Goal: Information Seeking & Learning: Learn about a topic

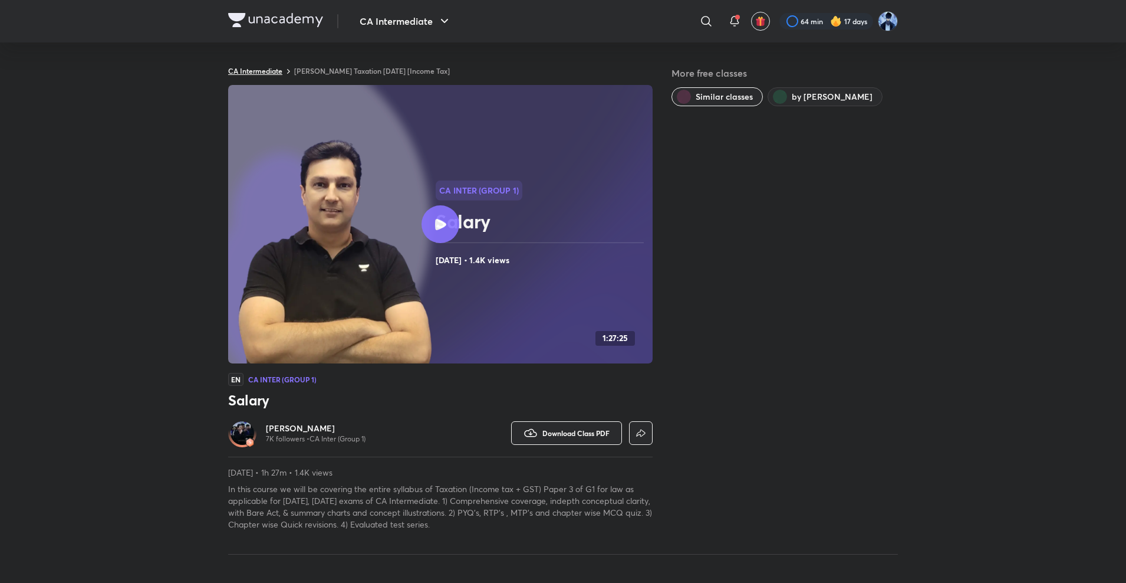
click at [263, 72] on link "CA Intermediate" at bounding box center [255, 70] width 54 height 9
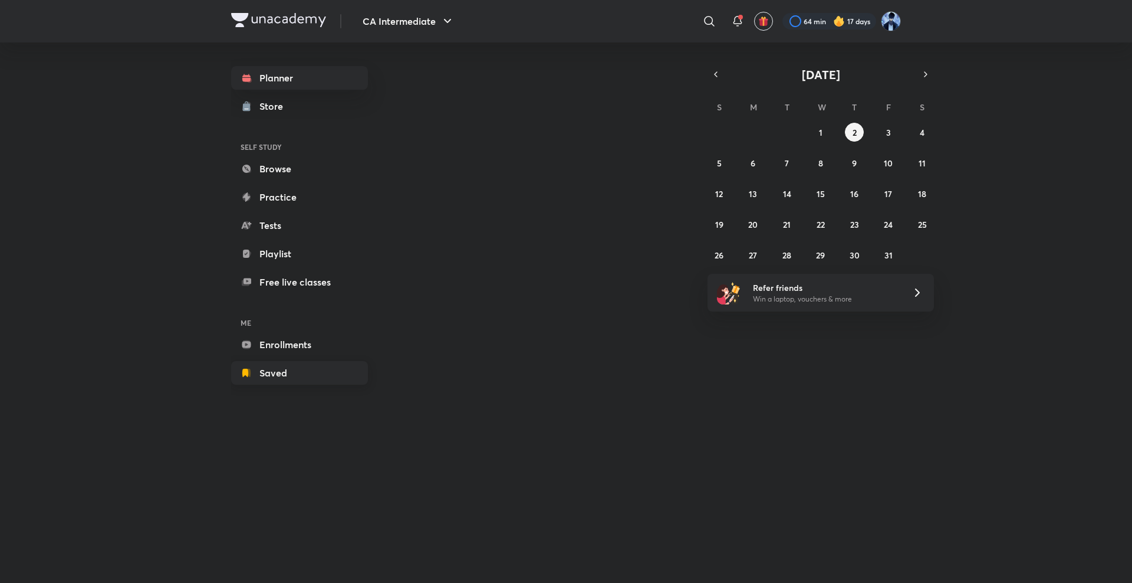
click at [262, 374] on link "Saved" at bounding box center [299, 373] width 137 height 24
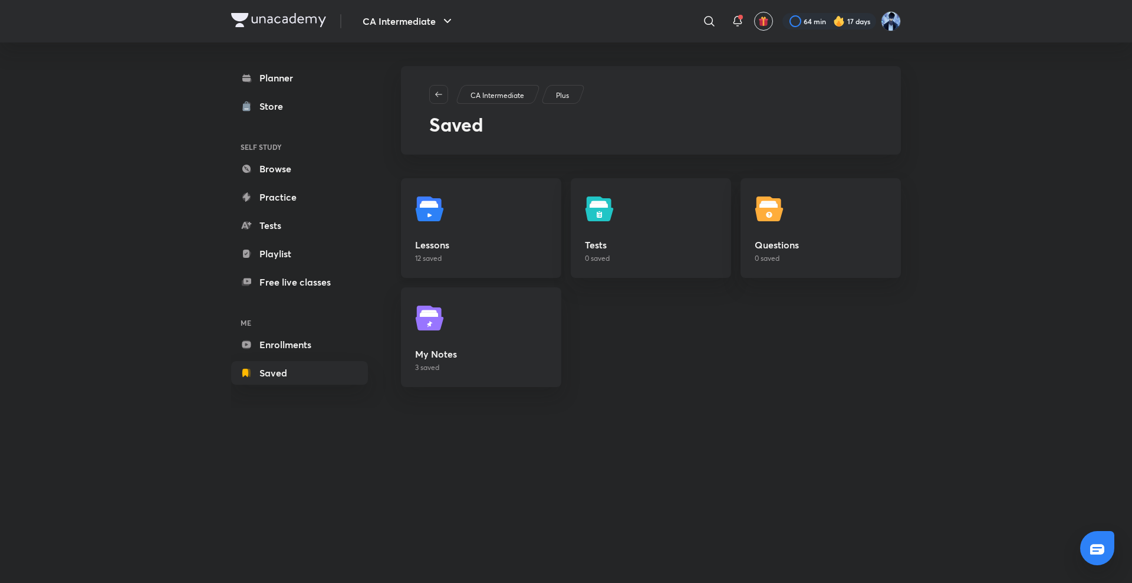
click at [458, 235] on link "Lessons 12 saved" at bounding box center [481, 228] width 160 height 100
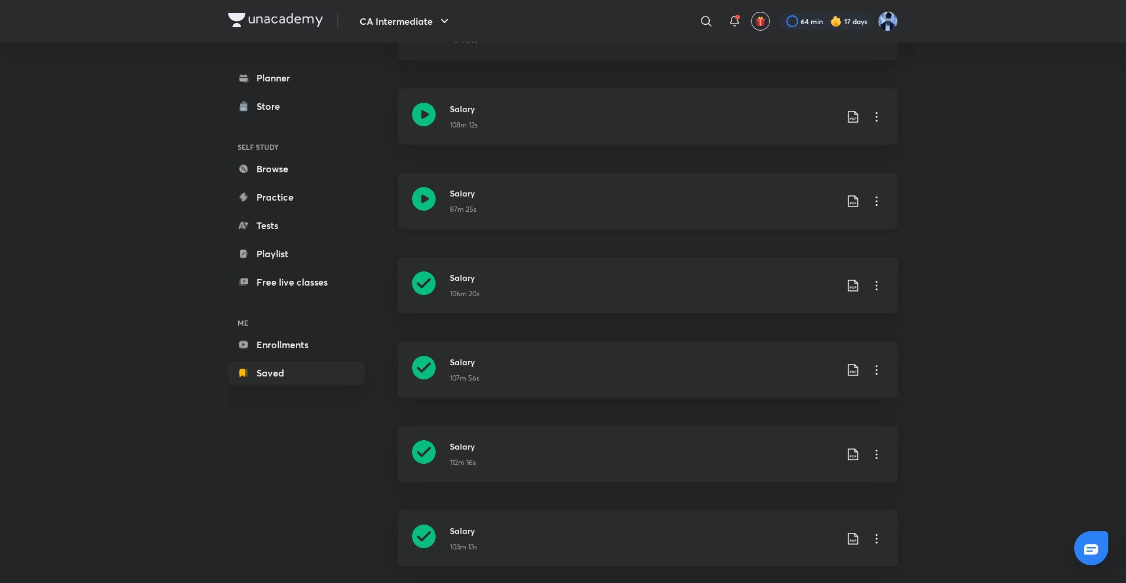
scroll to position [640, 0]
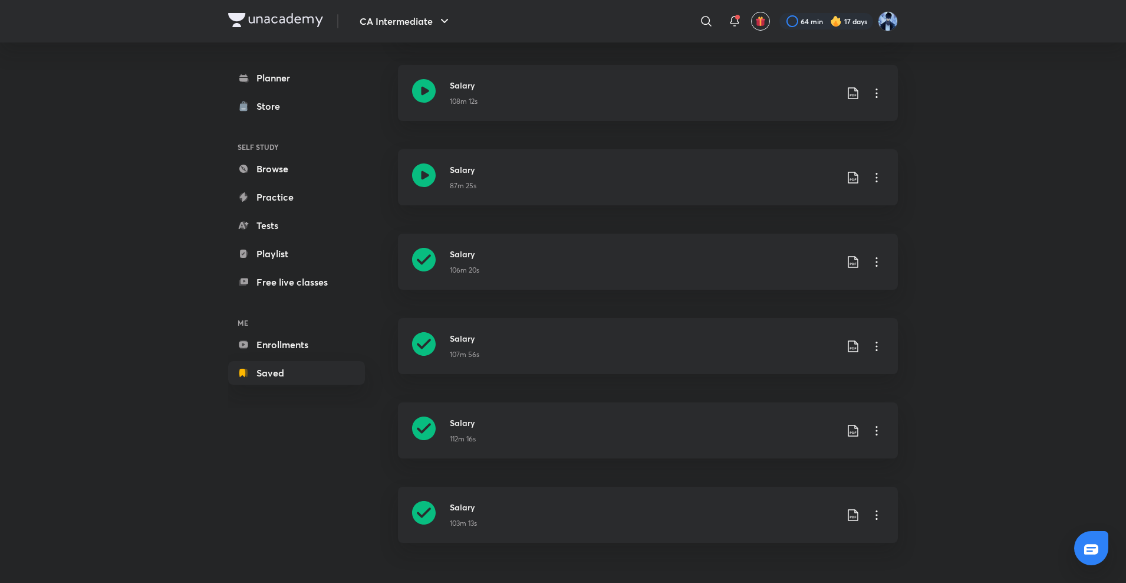
drag, startPoint x: 180, startPoint y: 423, endPoint x: 932, endPoint y: 268, distance: 767.6
drag, startPoint x: 904, startPoint y: 244, endPoint x: 1017, endPoint y: 228, distance: 114.3
drag, startPoint x: 1014, startPoint y: 228, endPoint x: 905, endPoint y: 423, distance: 223.8
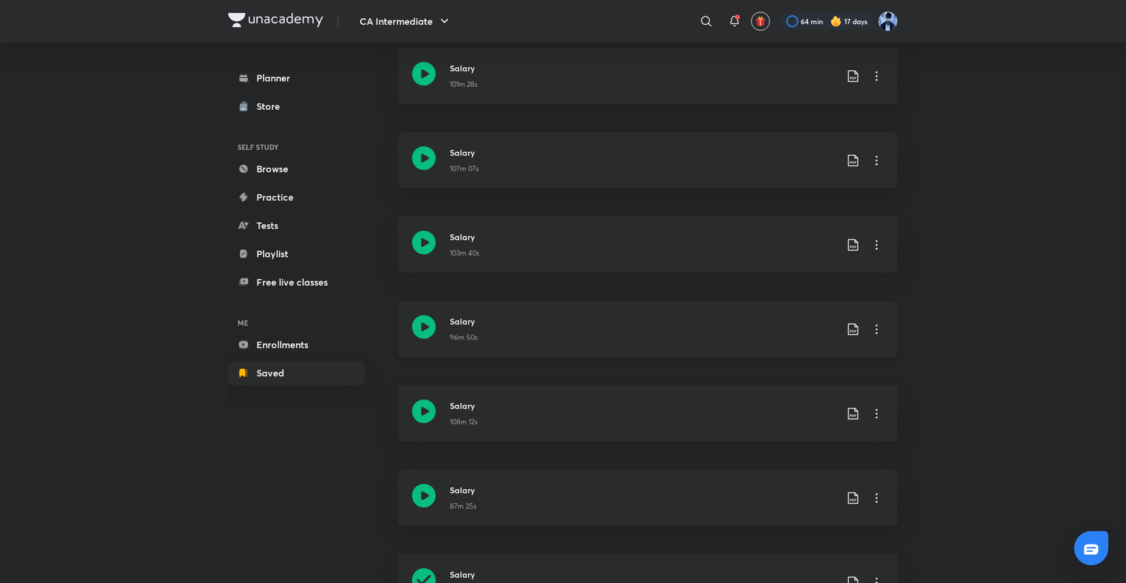
scroll to position [345, 0]
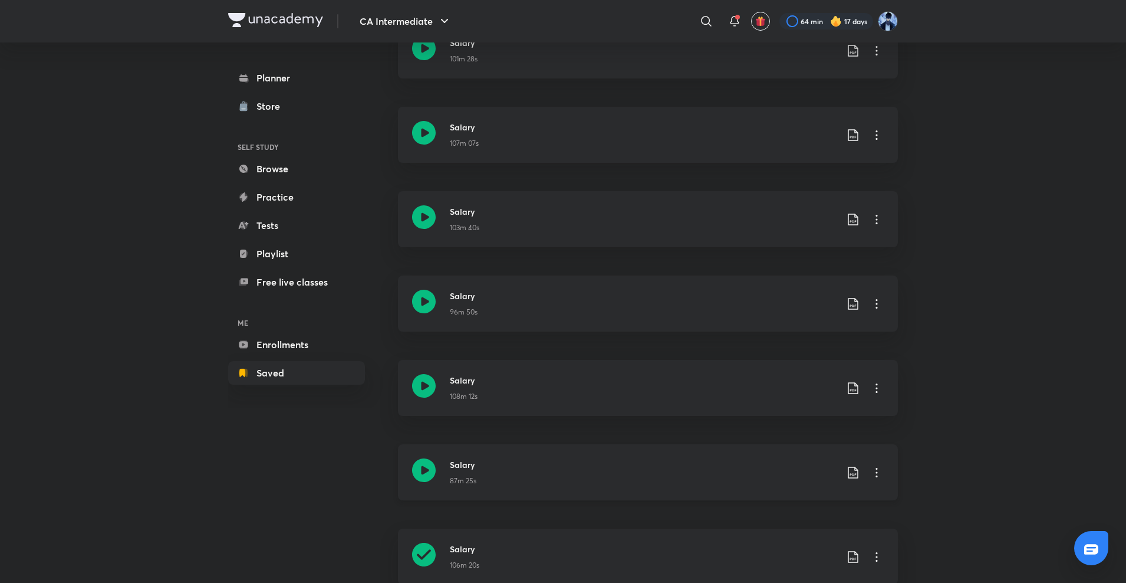
click at [434, 468] on icon at bounding box center [424, 470] width 24 height 24
